Goal: Check status

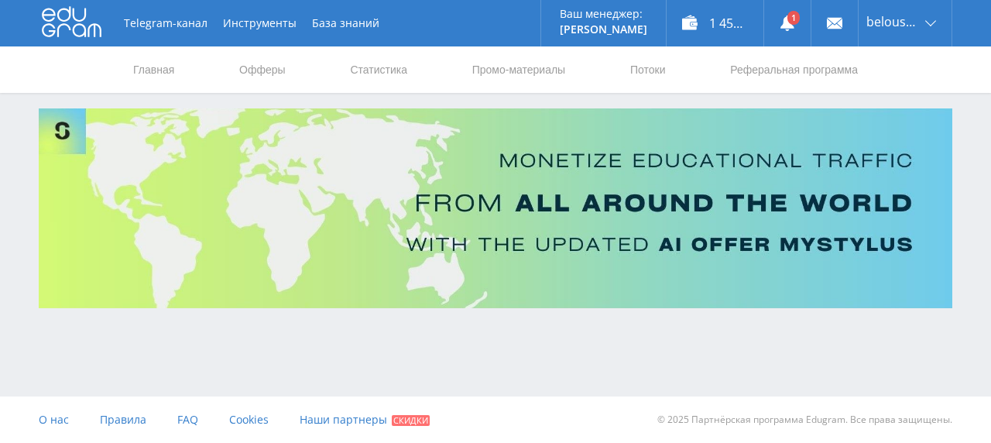
click at [782, 22] on icon at bounding box center [786, 22] width 15 height 15
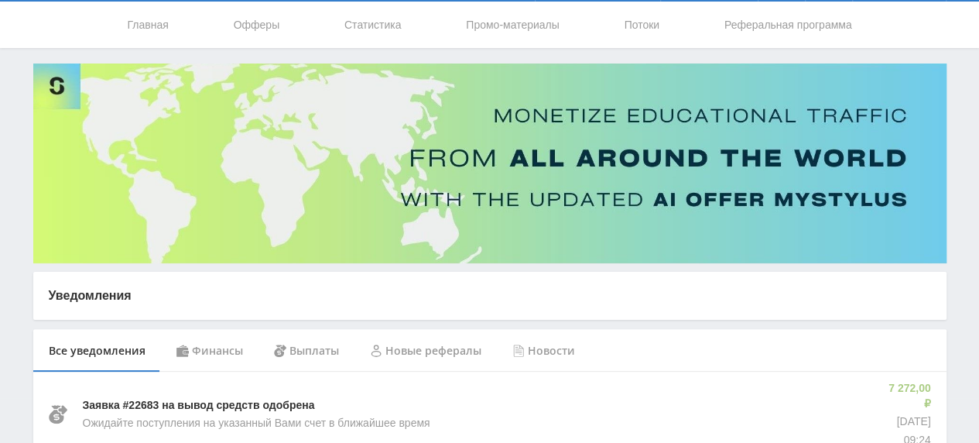
scroll to position [137, 0]
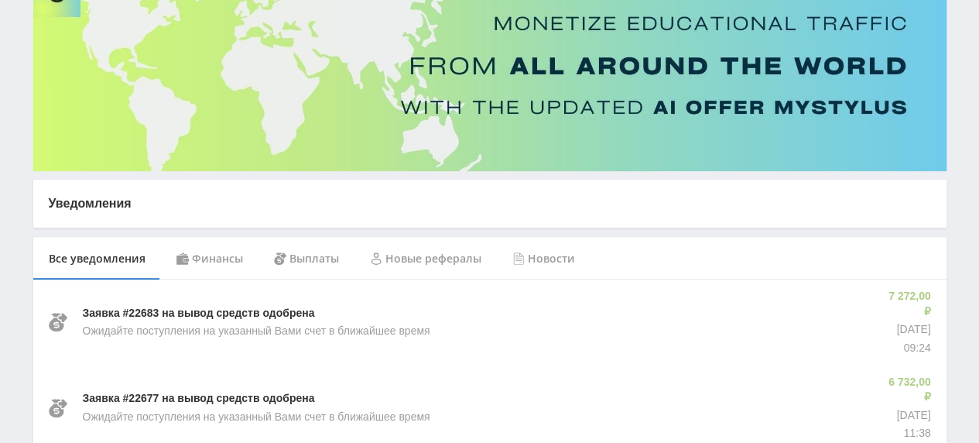
click at [213, 252] on div "Финансы" at bounding box center [210, 258] width 98 height 43
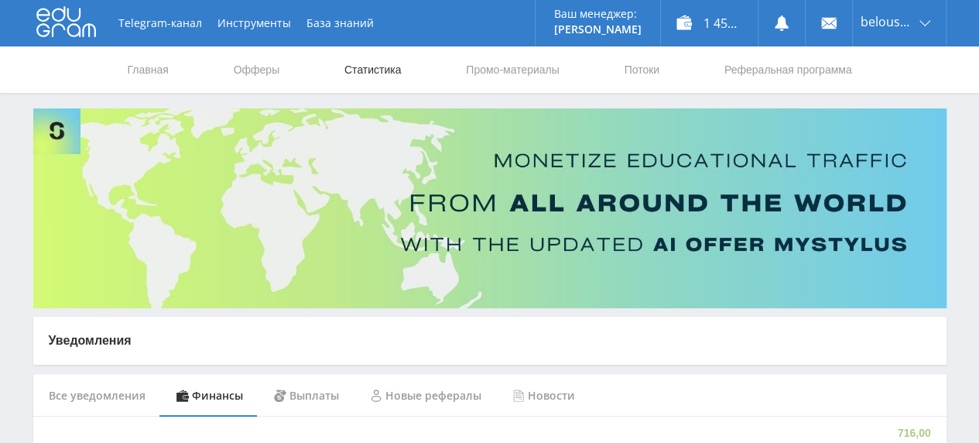
click at [361, 74] on link "Статистика" at bounding box center [373, 69] width 60 height 46
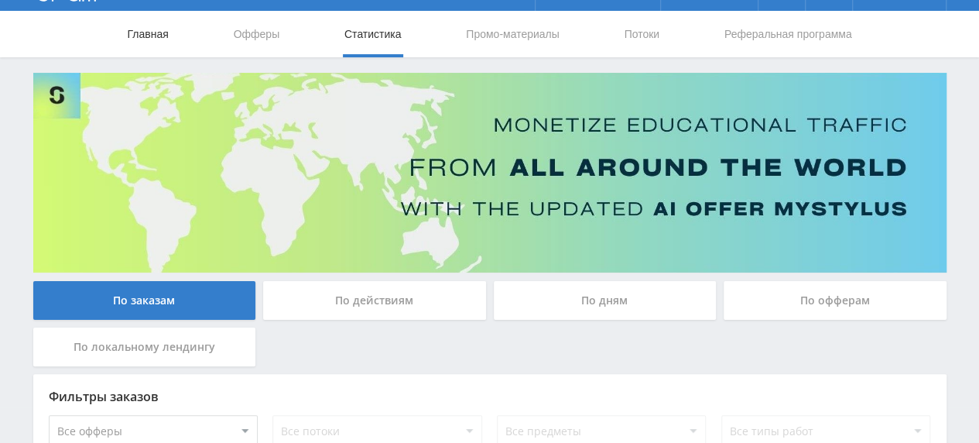
scroll to position [4, 0]
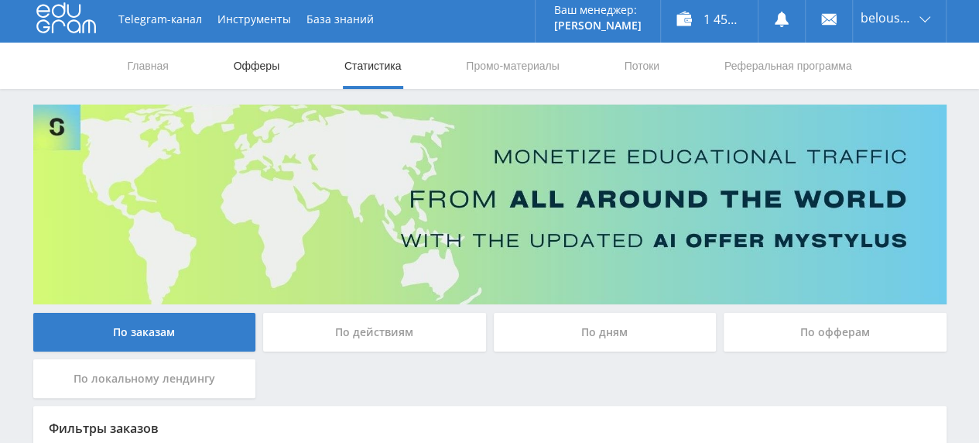
click at [248, 62] on link "Офферы" at bounding box center [257, 66] width 50 height 46
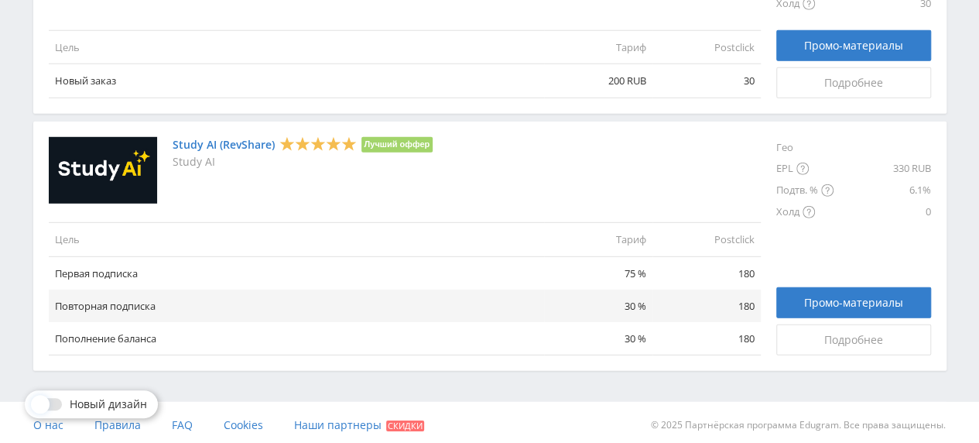
scroll to position [2168, 0]
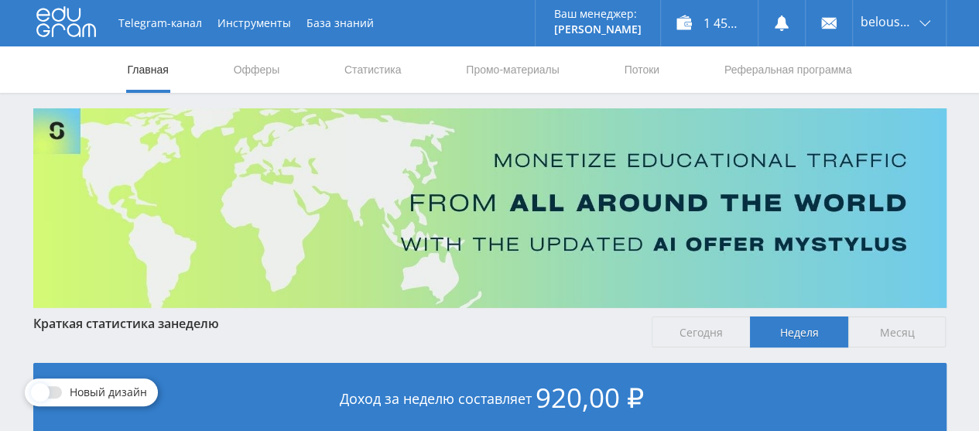
click at [371, 69] on link "Статистика" at bounding box center [373, 69] width 60 height 46
click at [355, 77] on link "Статистика" at bounding box center [373, 69] width 60 height 46
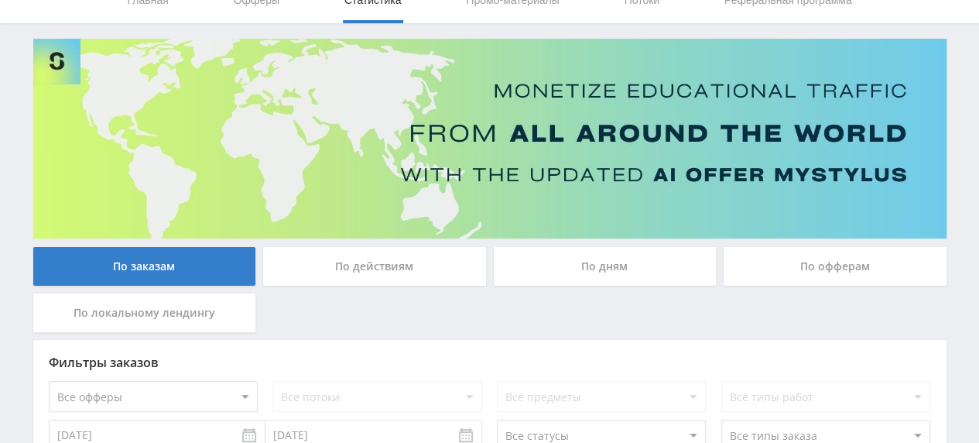
scroll to position [54, 0]
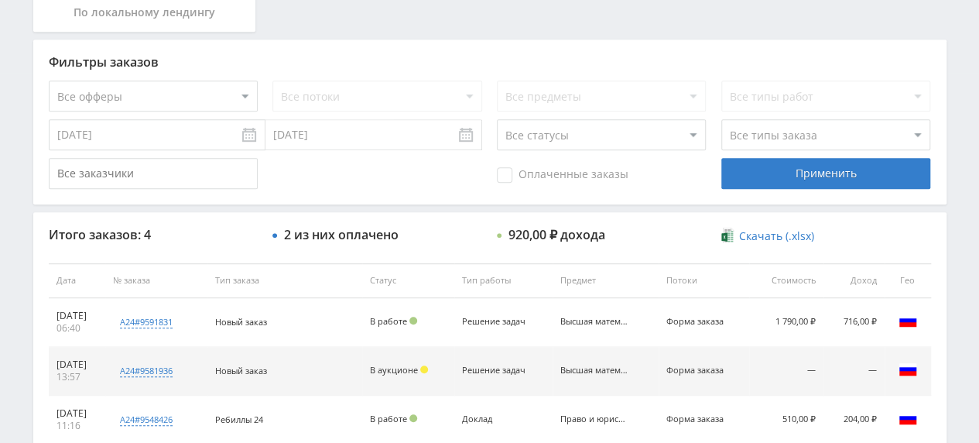
scroll to position [401, 0]
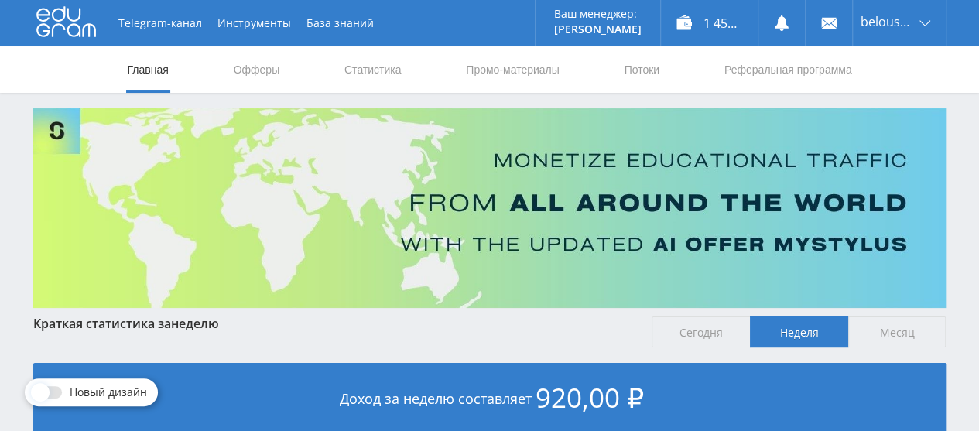
click at [366, 74] on link "Статистика" at bounding box center [373, 69] width 60 height 46
